Goal: Information Seeking & Learning: Find specific fact

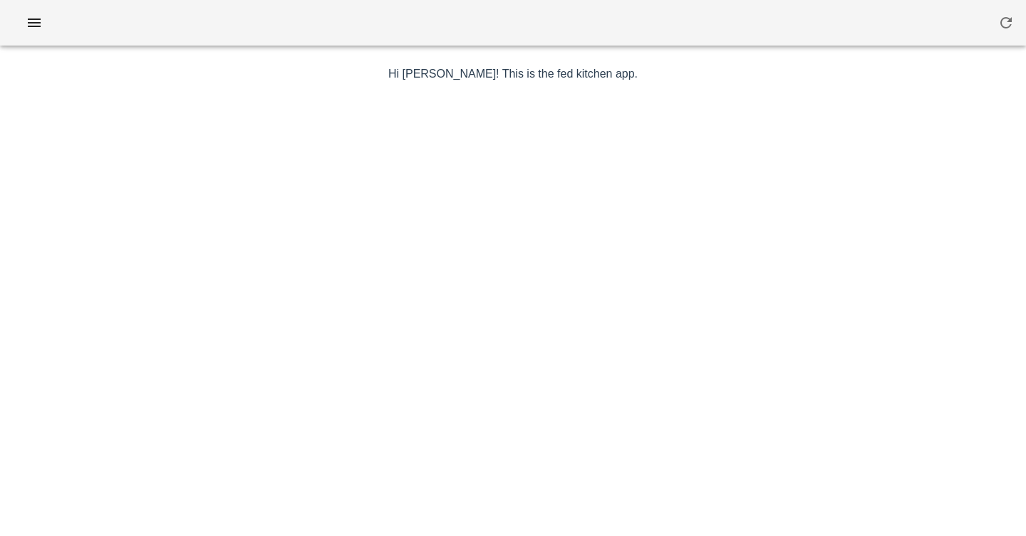
click at [324, 13] on div at bounding box center [513, 23] width 1026 height 46
click at [36, 23] on icon "button" at bounding box center [34, 22] width 17 height 17
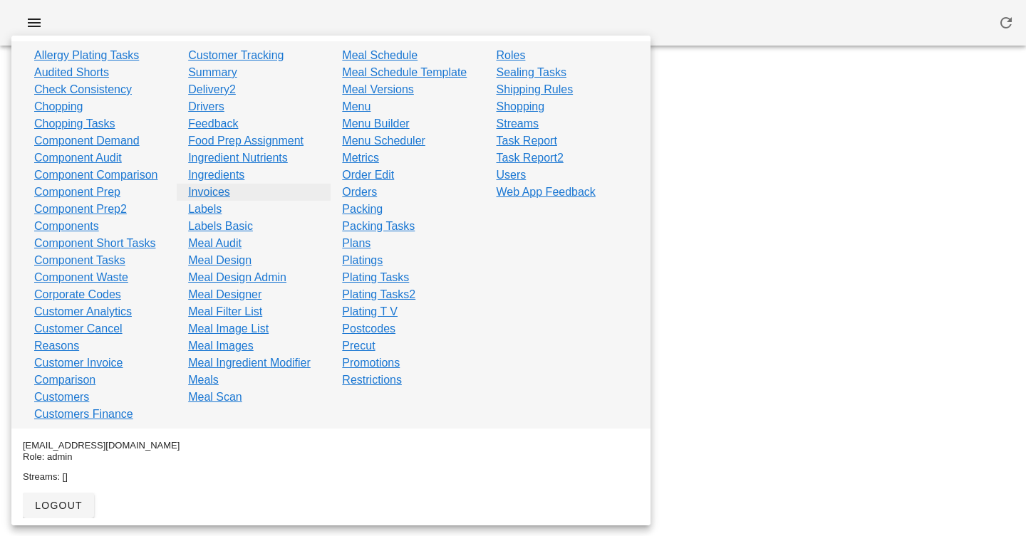
click at [204, 189] on link "Invoices" at bounding box center [209, 192] width 42 height 17
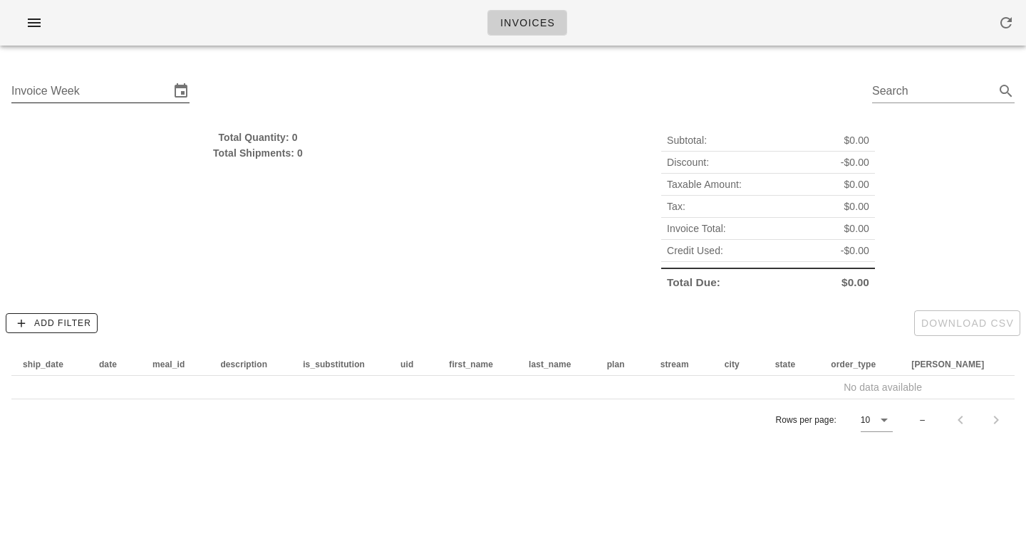
click at [115, 78] on div "Invoice Week" at bounding box center [100, 94] width 178 height 47
click at [117, 85] on input "Invoice Week" at bounding box center [90, 91] width 158 height 23
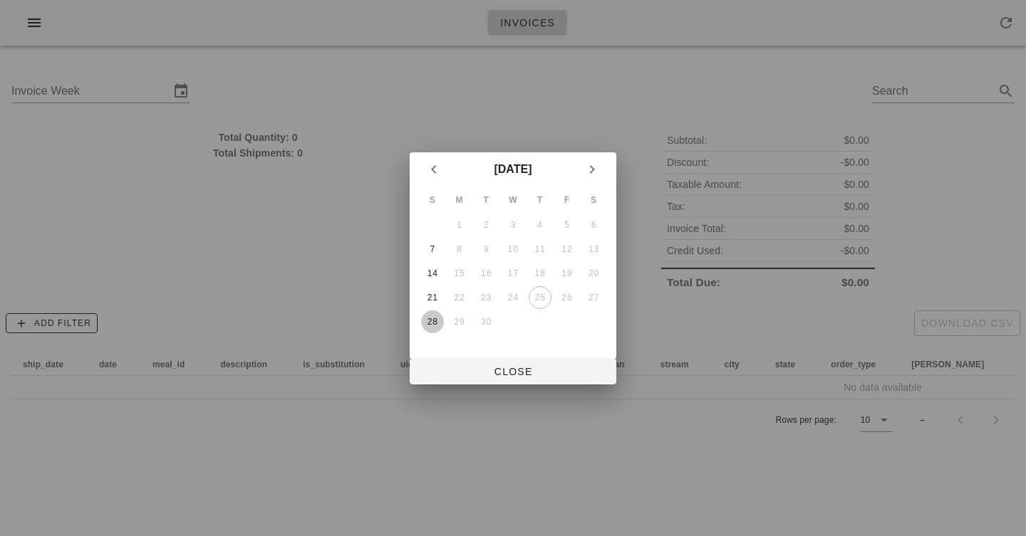
click at [435, 321] on div "28" at bounding box center [432, 322] width 23 height 10
click at [539, 368] on span "Close" at bounding box center [513, 371] width 184 height 11
type input "Sunday September 28"
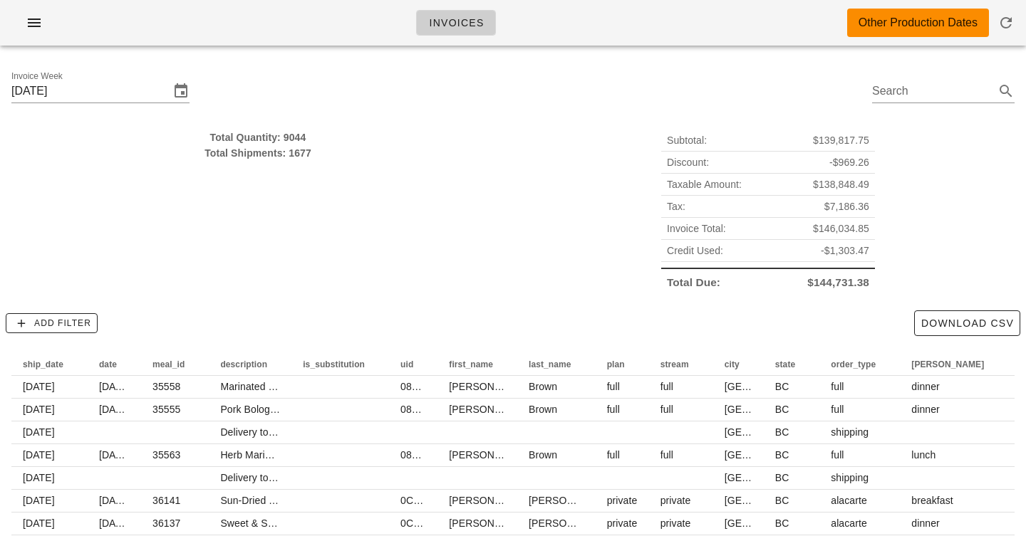
click at [566, 193] on div "Subtotal: $139,817.75 Discount: -$969.26 Taxable Amount: $138,848.49 Tax: $7,18…" at bounding box center [768, 211] width 510 height 181
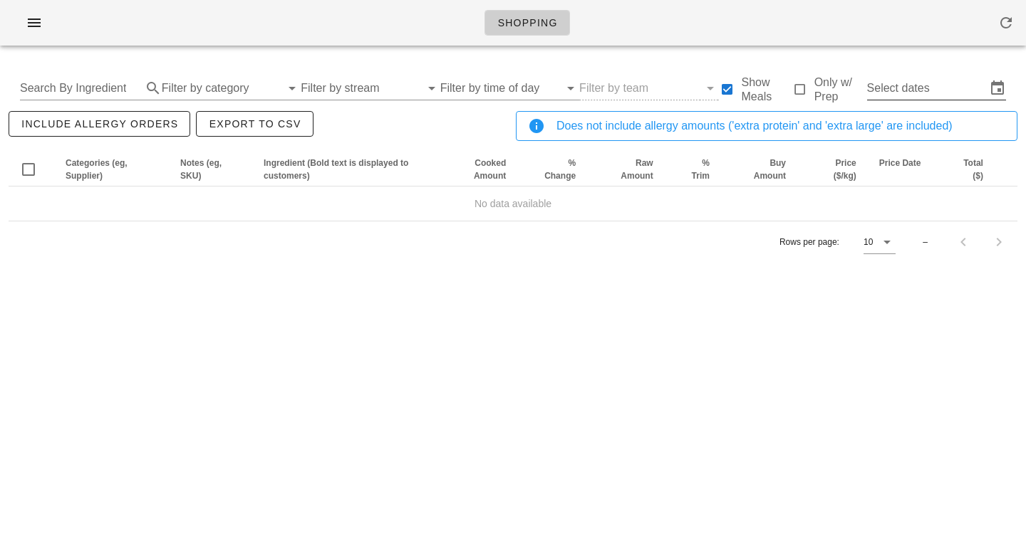
click at [892, 88] on input "Select dates" at bounding box center [926, 88] width 119 height 23
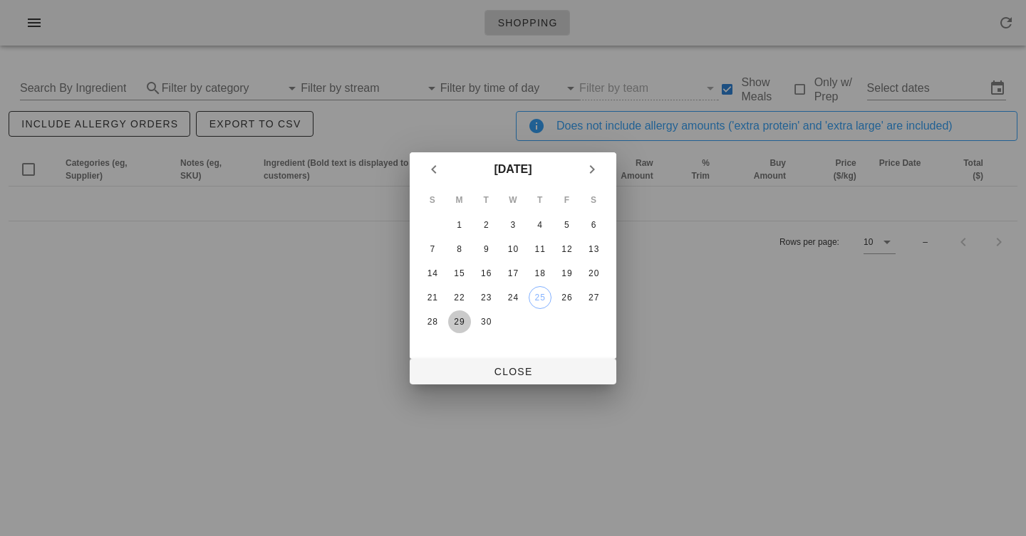
click at [452, 321] on div "29" at bounding box center [459, 322] width 23 height 10
click at [595, 169] on icon "Next month" at bounding box center [591, 169] width 17 height 17
click at [593, 223] on div "4" at bounding box center [593, 225] width 23 height 10
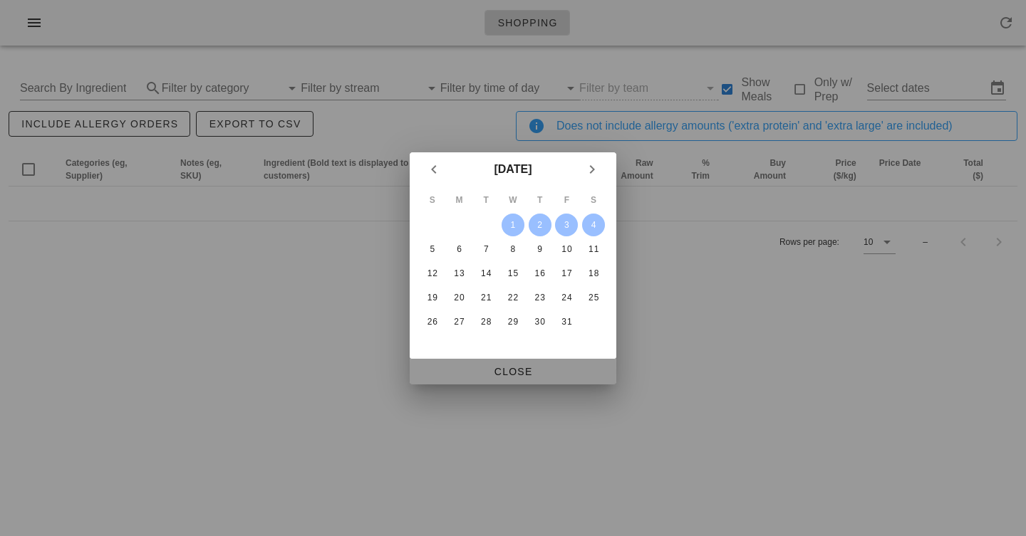
click at [508, 362] on button "Close" at bounding box center [513, 372] width 207 height 26
type input "[DATE] - [DATE]"
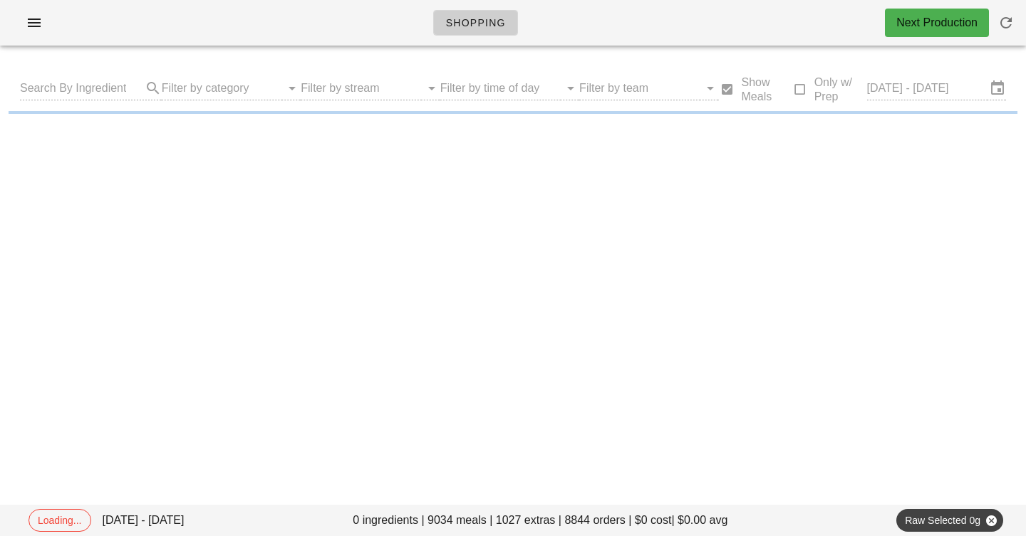
click at [340, 23] on div "Shopping Next Production" at bounding box center [513, 23] width 1026 height 46
click at [640, 33] on div "Shopping Next Production" at bounding box center [513, 23] width 1026 height 46
click at [616, 28] on div "Shopping Next Production" at bounding box center [513, 23] width 1026 height 46
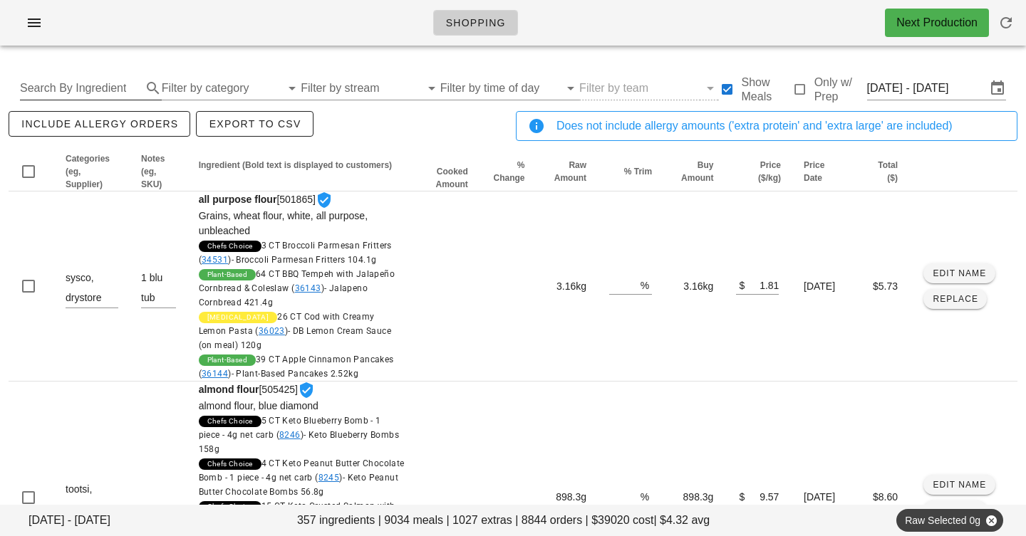
click at [71, 79] on input "Search By Ingredient" at bounding box center [79, 88] width 119 height 23
type input "pork"
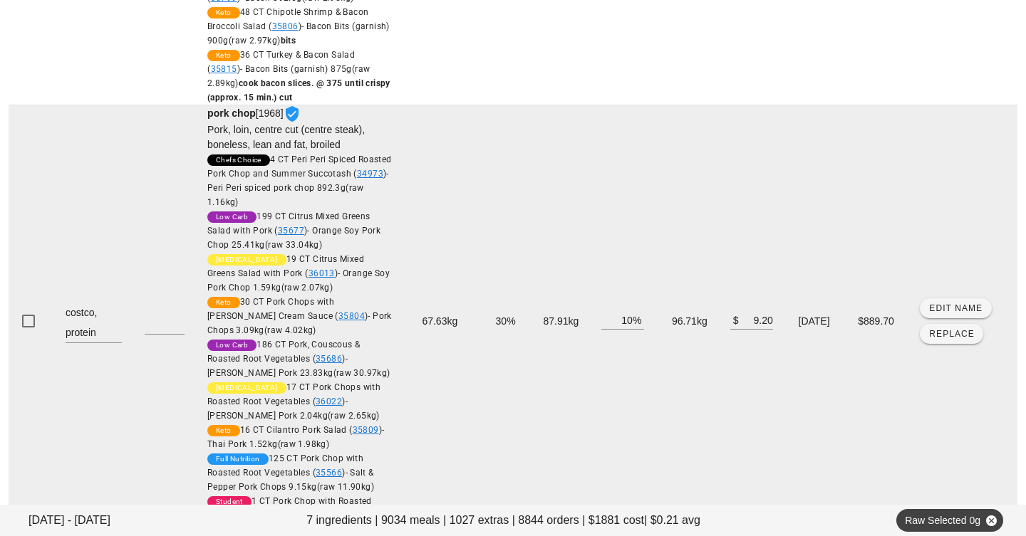
scroll to position [504, 0]
click at [667, 370] on td "96.71kg" at bounding box center [686, 321] width 63 height 432
copy td "96.71kg"
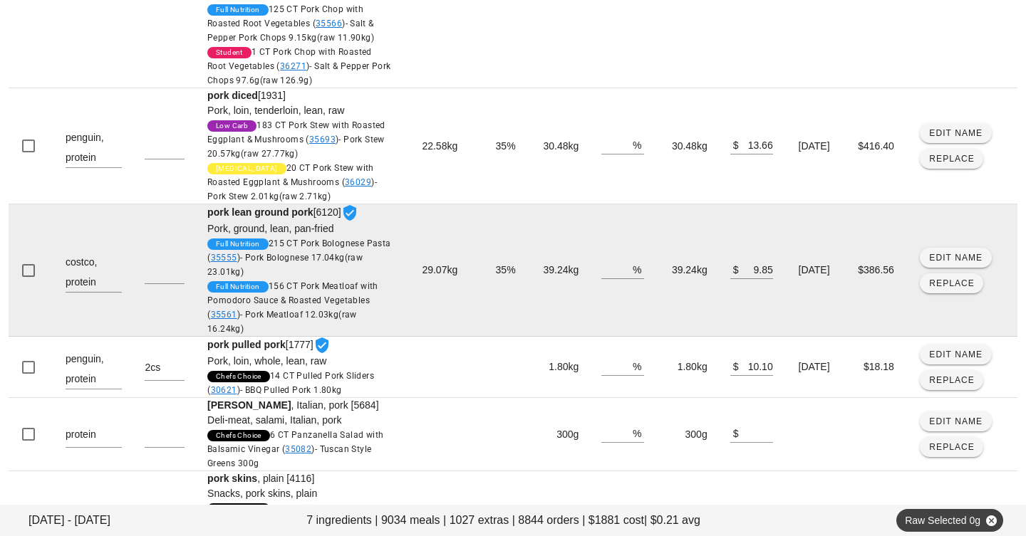
scroll to position [955, 0]
